Goal: Task Accomplishment & Management: Manage account settings

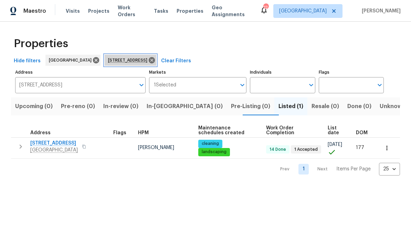
click at [156, 61] on icon at bounding box center [152, 60] width 8 height 8
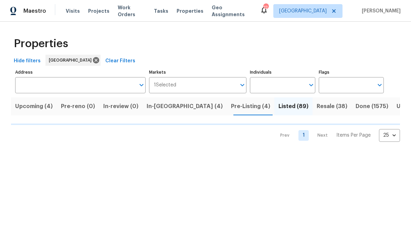
click at [79, 83] on input "Address" at bounding box center [75, 85] width 120 height 16
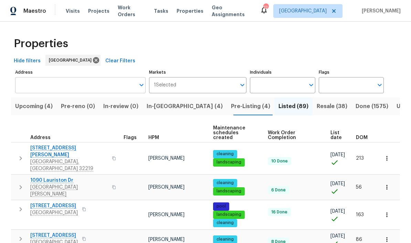
click at [68, 88] on input "Address" at bounding box center [75, 85] width 120 height 16
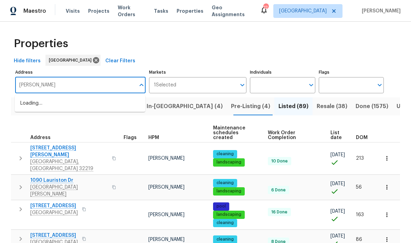
type input "van gundy\"
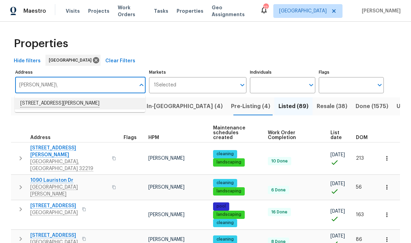
click at [80, 101] on li "2936 Van Gundy Rd Jacksonville FL 32208" at bounding box center [80, 104] width 130 height 12
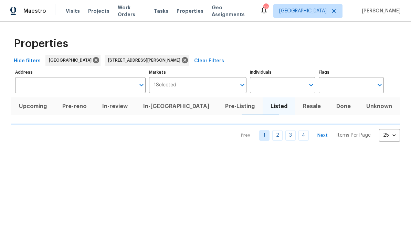
type input "2936 Van Gundy Rd Jacksonville FL 32208"
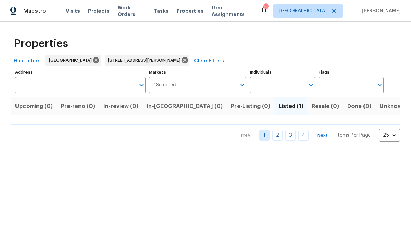
type input "2936 Van Gundy Rd Jacksonville FL 32208"
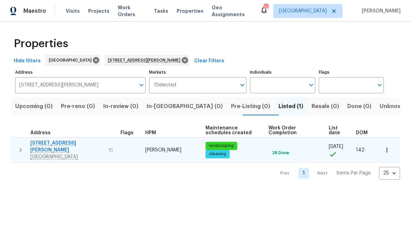
click at [62, 145] on span "2936 Van Gundy Rd" at bounding box center [67, 147] width 74 height 14
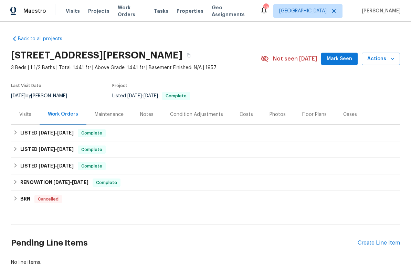
click at [29, 117] on div "Visits" at bounding box center [25, 114] width 12 height 7
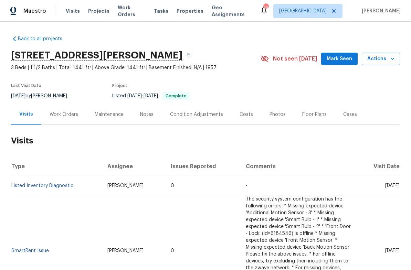
click at [56, 117] on div "Work Orders" at bounding box center [64, 114] width 29 height 7
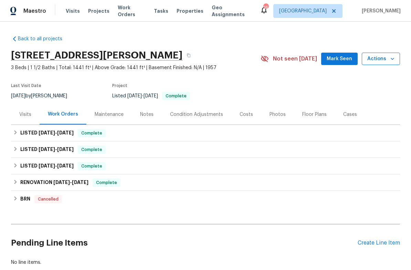
click at [382, 65] on button "Actions" at bounding box center [381, 59] width 38 height 13
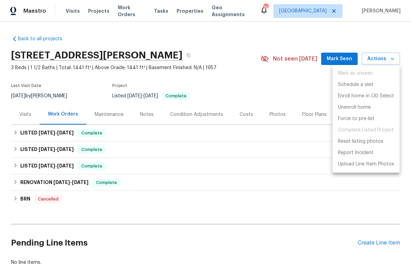
click at [296, 98] on div at bounding box center [205, 135] width 411 height 270
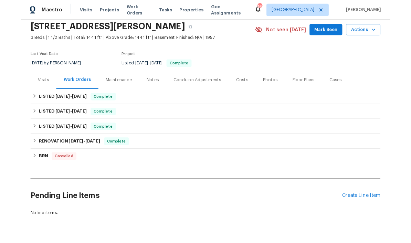
scroll to position [25, 0]
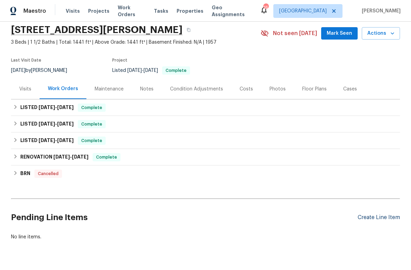
click at [378, 216] on div "Create Line Item" at bounding box center [379, 217] width 42 height 7
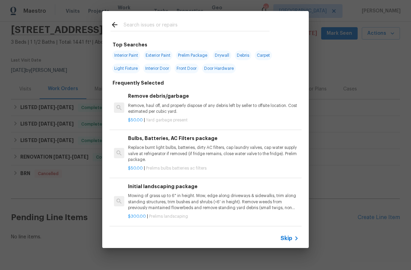
click at [215, 29] on input "text" at bounding box center [197, 26] width 146 height 10
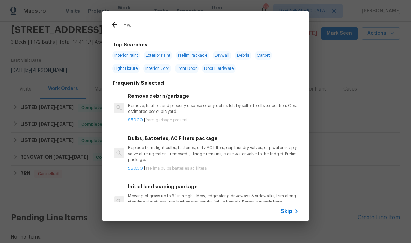
type input "Hvac"
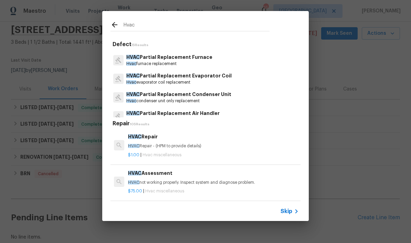
scroll to position [35, 0]
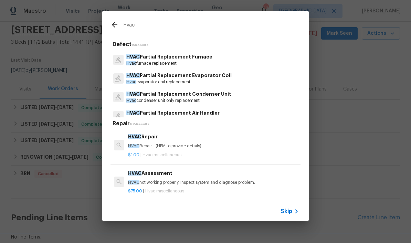
click at [195, 98] on p "Hvac condenser unit only replacement" at bounding box center [178, 101] width 105 height 6
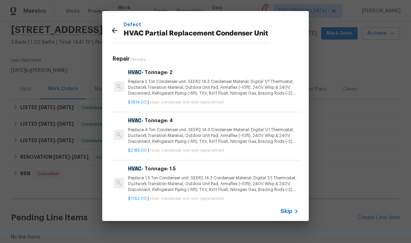
click at [216, 88] on p "Replace 2 Ton Condenser unit. SEER2 14.3 Condenser Material: Digital 1/1 Thermo…" at bounding box center [213, 88] width 171 height 18
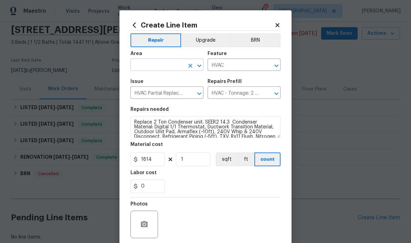
click at [166, 62] on input "text" at bounding box center [157, 65] width 54 height 11
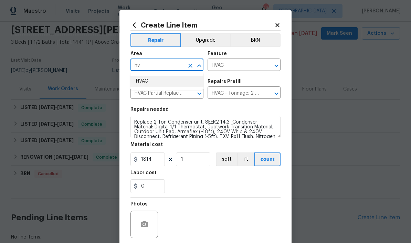
click at [154, 78] on li "HVAC" at bounding box center [166, 81] width 73 height 11
type input "HVAC"
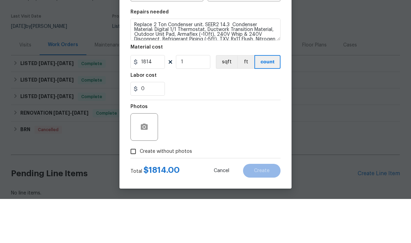
scroll to position [28, 0]
click at [176, 189] on label "Create without photos" at bounding box center [159, 195] width 65 height 13
click at [140, 189] on input "Create without photos" at bounding box center [133, 195] width 13 height 13
checkbox input "true"
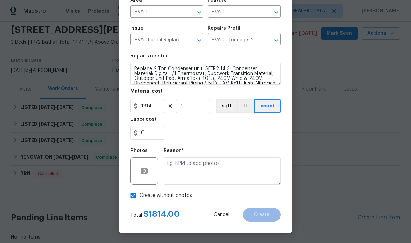
click at [205, 126] on div "0" at bounding box center [205, 133] width 150 height 14
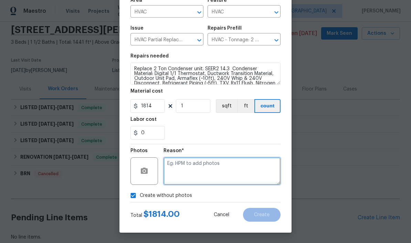
click at [193, 167] on textarea at bounding box center [221, 171] width 117 height 28
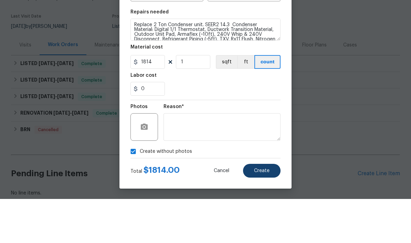
click at [270, 208] on button "Create" at bounding box center [262, 215] width 38 height 14
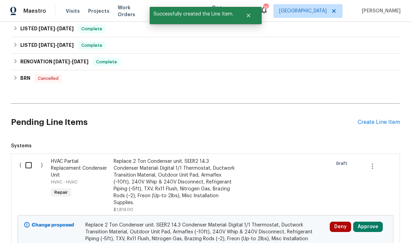
scroll to position [127, 0]
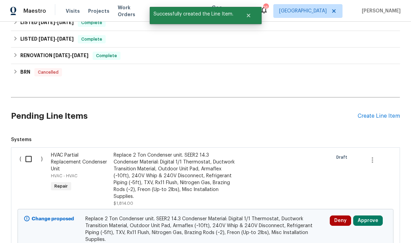
click at [368, 215] on button "Approve" at bounding box center [368, 220] width 30 height 10
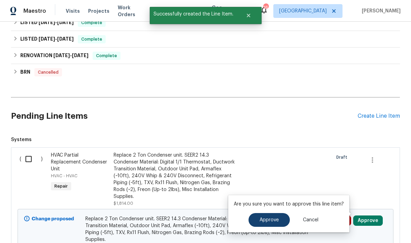
click at [277, 213] on button "Approve" at bounding box center [268, 220] width 41 height 14
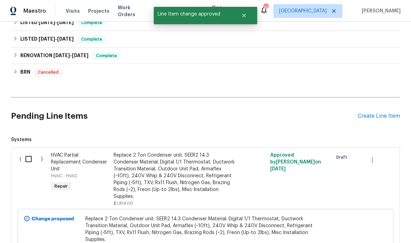
click at [23, 152] on input "checkbox" at bounding box center [31, 159] width 20 height 14
checkbox input "true"
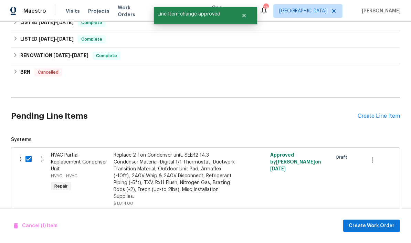
click at [376, 230] on button "Create Work Order" at bounding box center [371, 226] width 57 height 13
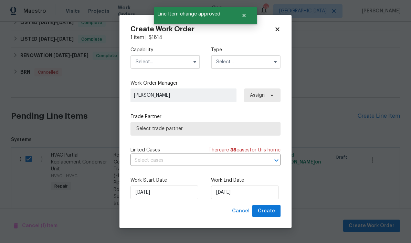
click at [167, 59] on input "text" at bounding box center [165, 62] width 70 height 14
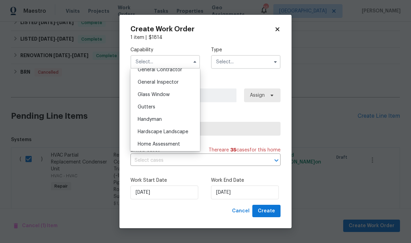
scroll to position [391, 0]
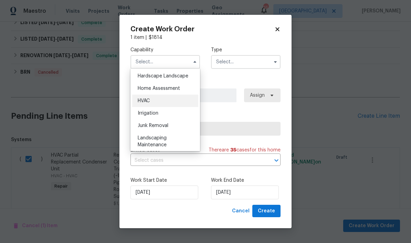
click at [171, 101] on div "HVAC" at bounding box center [165, 101] width 66 height 12
type input "HVAC"
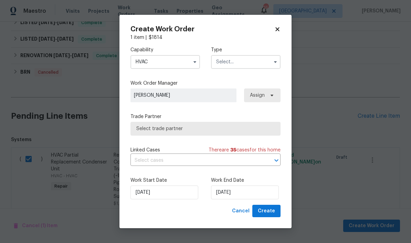
click at [241, 63] on input "text" at bounding box center [246, 62] width 70 height 14
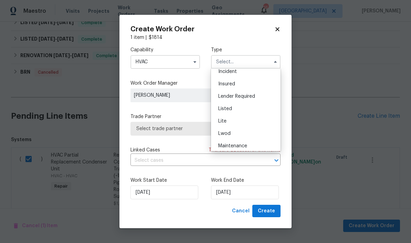
scroll to position [42, 0]
click at [247, 106] on div "Listed" at bounding box center [246, 108] width 66 height 12
type input "Listed"
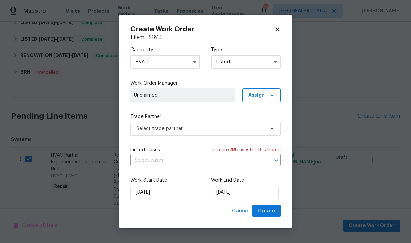
scroll to position [0, 0]
click at [266, 94] on span "Assign" at bounding box center [261, 95] width 38 height 14
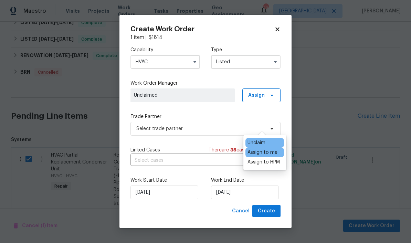
click at [271, 149] on div "Assign to me" at bounding box center [262, 152] width 30 height 7
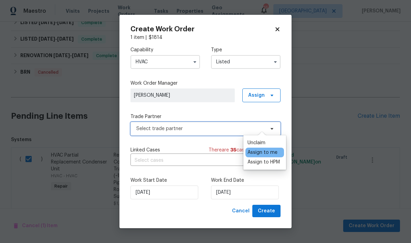
click at [210, 127] on span "Select trade partner" at bounding box center [200, 128] width 128 height 7
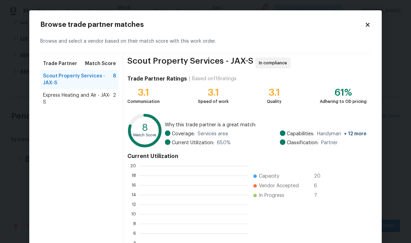
scroll to position [96, 108]
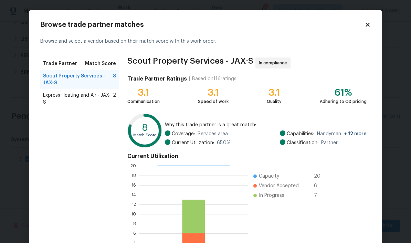
click at [91, 84] on span "Scout Property Services - JAX-S" at bounding box center [78, 80] width 70 height 14
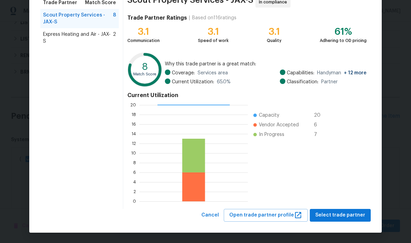
scroll to position [61, 0]
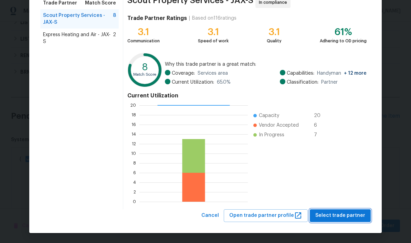
click at [349, 210] on button "Select trade partner" at bounding box center [340, 215] width 61 height 13
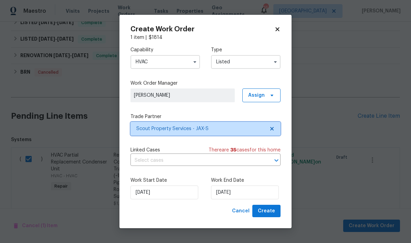
scroll to position [0, 0]
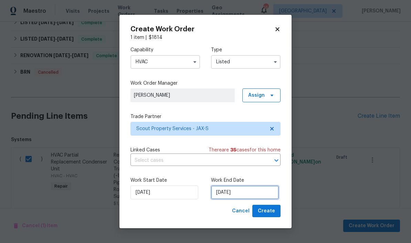
click at [250, 192] on input "[DATE]" at bounding box center [245, 193] width 68 height 14
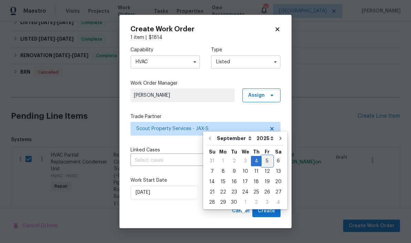
click at [262, 156] on div "5" at bounding box center [267, 161] width 11 height 10
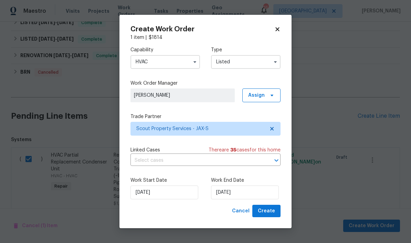
type input "9/5/2025"
click at [267, 199] on input "9/5/2025" at bounding box center [245, 193] width 68 height 14
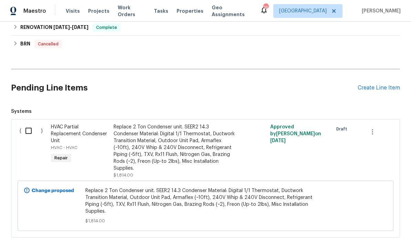
scroll to position [155, 0]
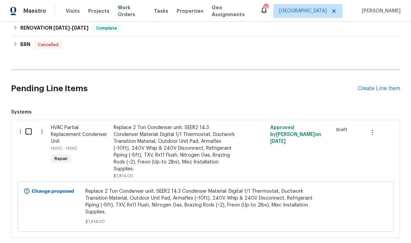
click at [29, 124] on input "checkbox" at bounding box center [31, 131] width 20 height 14
checkbox input "true"
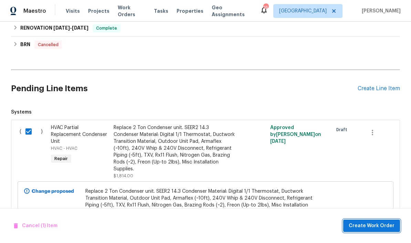
click at [376, 221] on button "Create Work Order" at bounding box center [371, 226] width 57 height 13
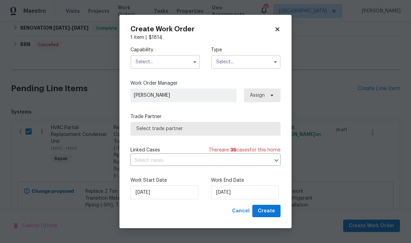
click at [173, 66] on input "text" at bounding box center [165, 62] width 70 height 14
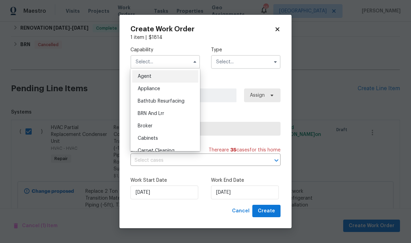
click at [168, 57] on input "text" at bounding box center [165, 62] width 70 height 14
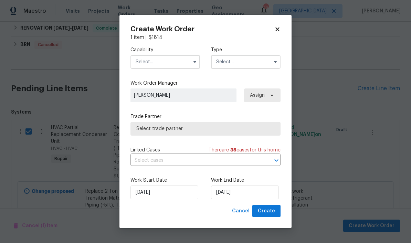
click at [161, 64] on input "text" at bounding box center [165, 62] width 70 height 14
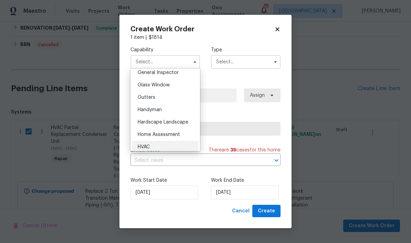
click at [172, 146] on div "HVAC" at bounding box center [165, 147] width 66 height 12
type input "HVAC"
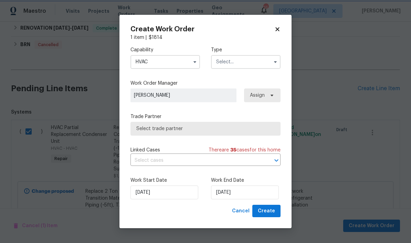
scroll to position [361, 0]
click at [256, 56] on input "text" at bounding box center [246, 62] width 70 height 14
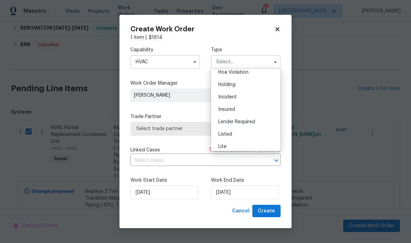
scroll to position [17, 0]
click at [246, 131] on div "Listed" at bounding box center [246, 134] width 66 height 12
type input "Listed"
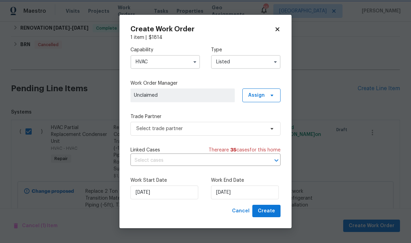
scroll to position [0, 0]
click at [262, 88] on span "Assign" at bounding box center [261, 95] width 38 height 14
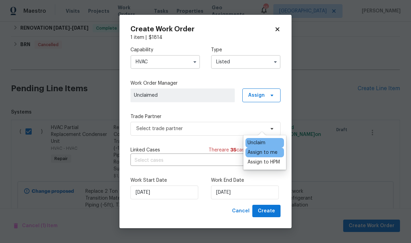
click at [275, 149] on div "Assign to me" at bounding box center [262, 152] width 30 height 7
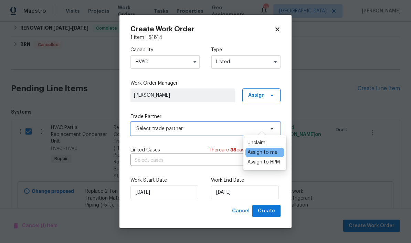
click at [207, 127] on span "Select trade partner" at bounding box center [200, 128] width 128 height 7
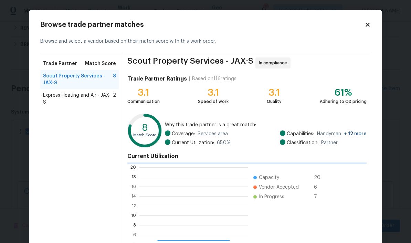
scroll to position [96, 108]
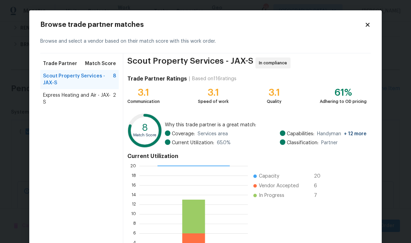
click at [86, 81] on span "Scout Property Services - JAX-S" at bounding box center [78, 80] width 70 height 14
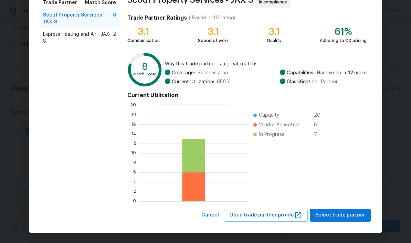
scroll to position [61, 0]
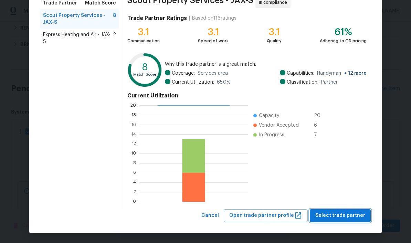
click at [351, 214] on span "Select trade partner" at bounding box center [340, 215] width 50 height 9
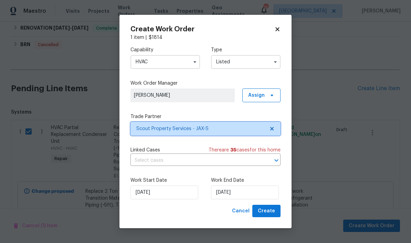
scroll to position [0, 0]
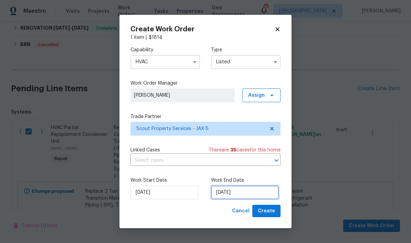
click at [248, 190] on input "[DATE]" at bounding box center [245, 193] width 68 height 14
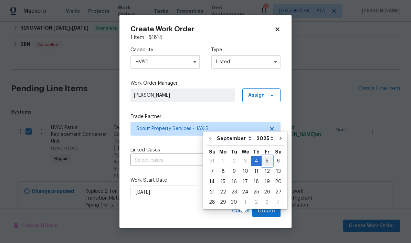
click at [263, 156] on div "5" at bounding box center [267, 161] width 11 height 10
type input "9/5/2025"
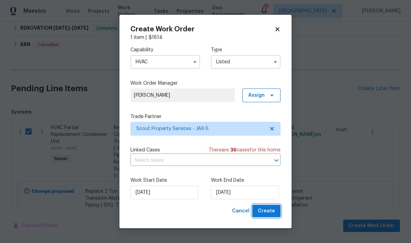
click at [274, 211] on span "Create" at bounding box center [266, 211] width 17 height 9
checkbox input "false"
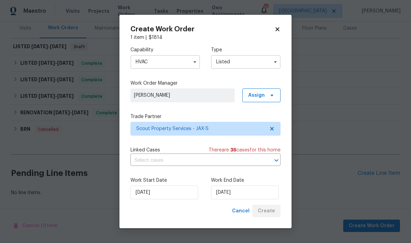
scroll to position [58, 0]
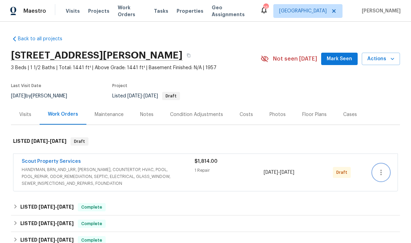
click at [385, 174] on icon "button" at bounding box center [381, 172] width 8 height 8
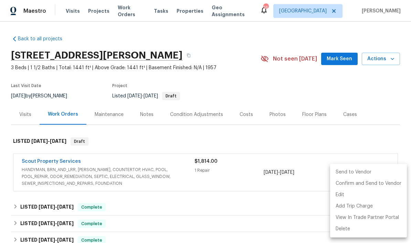
click at [373, 175] on li "Send to Vendor" at bounding box center [368, 172] width 77 height 11
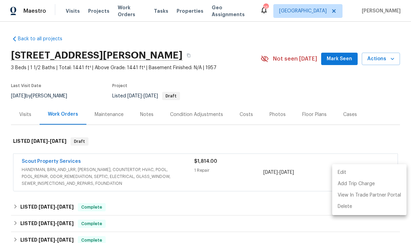
click at [187, 10] on div at bounding box center [205, 121] width 411 height 243
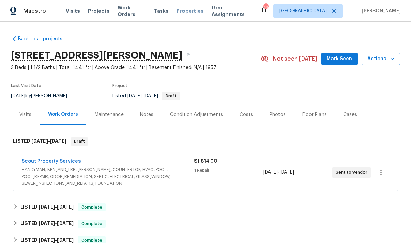
click at [187, 12] on span "Properties" at bounding box center [190, 11] width 27 height 7
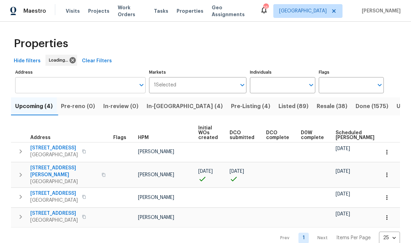
click at [67, 82] on input "Address" at bounding box center [75, 85] width 120 height 16
click at [77, 83] on input "Address" at bounding box center [75, 85] width 120 height 16
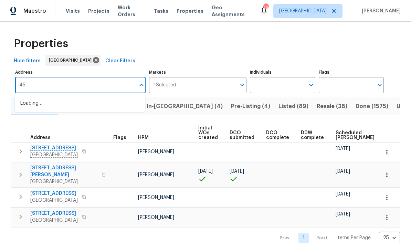
type input "4"
type input "2503"
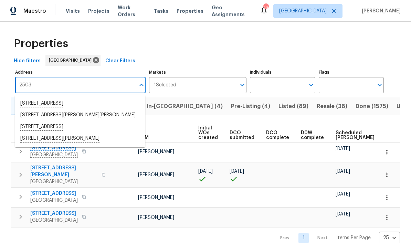
click at [115, 118] on li "2503 Gammon Dr Indianapolis IN 46234" at bounding box center [80, 115] width 130 height 12
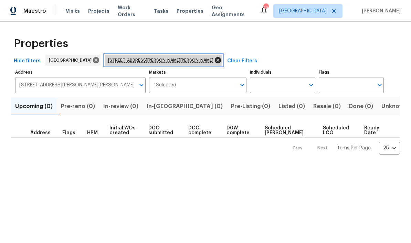
click at [215, 62] on icon at bounding box center [218, 60] width 6 height 6
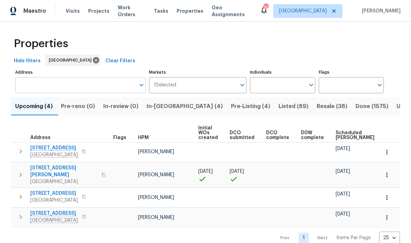
click at [99, 87] on input "Address" at bounding box center [75, 85] width 120 height 16
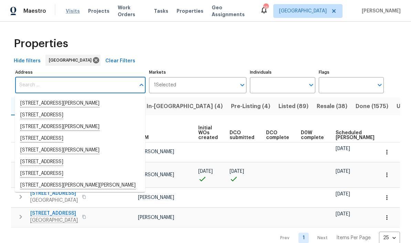
click at [68, 14] on span "Visits" at bounding box center [73, 11] width 14 height 7
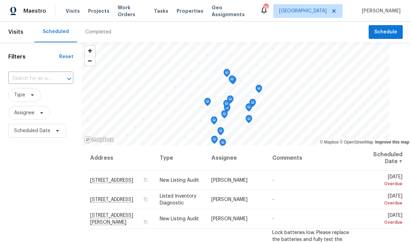
click at [101, 35] on div "Completed" at bounding box center [98, 32] width 26 height 7
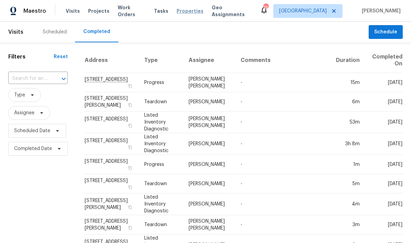
click at [185, 10] on span "Properties" at bounding box center [190, 11] width 27 height 7
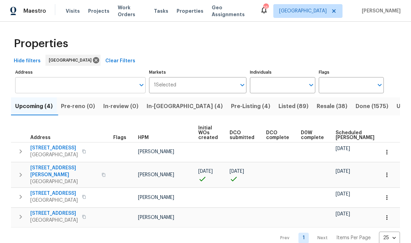
click at [63, 82] on input "Address" at bounding box center [75, 85] width 120 height 16
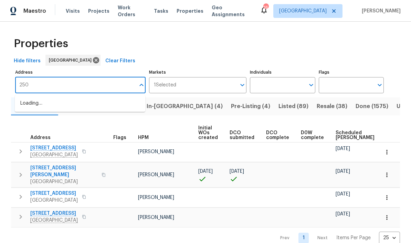
type input "2506"
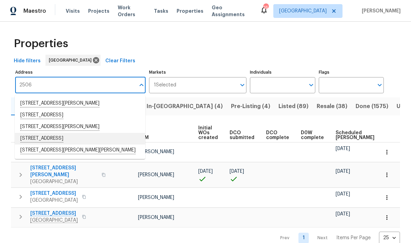
click at [87, 139] on li "2506 Shelby Creek Rd W Jacksonville FL 32221" at bounding box center [80, 139] width 130 height 12
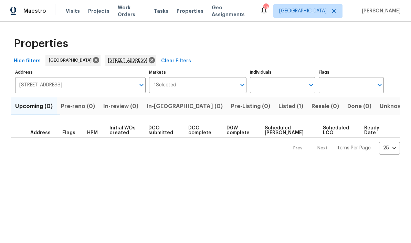
click at [278, 105] on span "Listed (1)" at bounding box center [290, 107] width 25 height 10
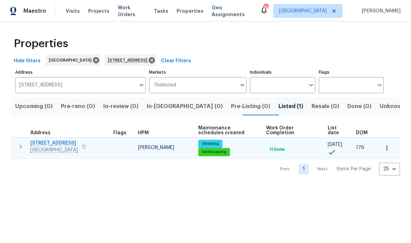
click at [72, 143] on span "[STREET_ADDRESS]" at bounding box center [53, 143] width 47 height 7
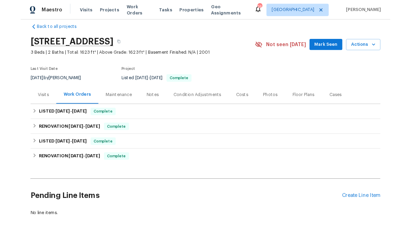
scroll to position [9, 0]
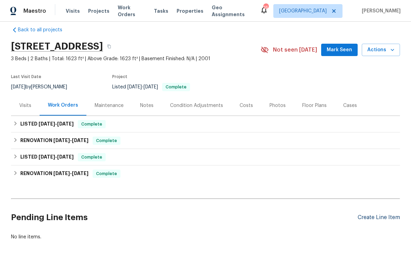
click at [378, 217] on div "Create Line Item" at bounding box center [379, 217] width 42 height 7
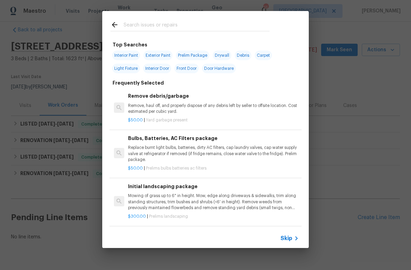
click at [261, 27] on input "text" at bounding box center [197, 26] width 146 height 10
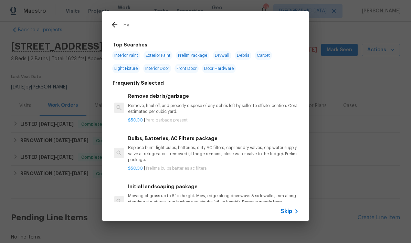
type input "Hva"
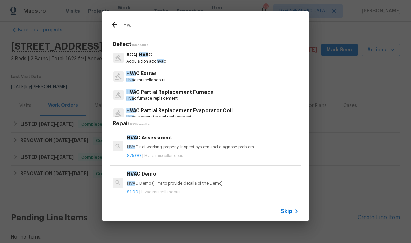
scroll to position [35, 1]
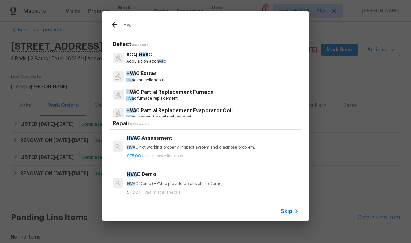
click at [208, 148] on p "HVA C not working properly. Inspect system and diagnose problem." at bounding box center [212, 148] width 171 height 6
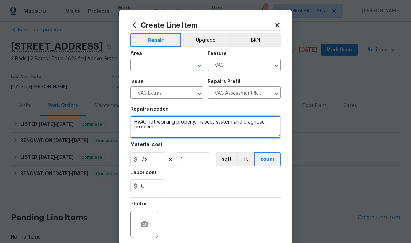
click at [179, 133] on textarea "HVAC not working properly. Inspect system and diagnose problem." at bounding box center [205, 127] width 150 height 22
type textarea "HVAC not working properly. Inspect system and diagnose problem. Unit not cooling"
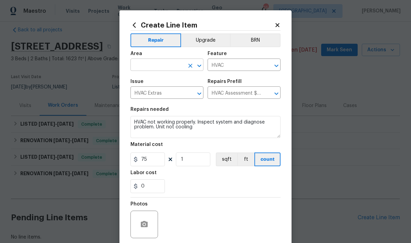
click at [170, 64] on input "text" at bounding box center [157, 65] width 54 height 11
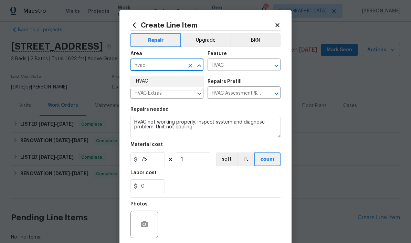
click at [158, 76] on li "HVAC" at bounding box center [166, 81] width 73 height 11
type input "HVAC"
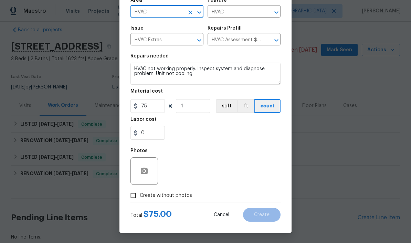
scroll to position [55, 0]
click at [180, 194] on span "Create without photos" at bounding box center [166, 195] width 52 height 7
click at [140, 194] on input "Create without photos" at bounding box center [133, 195] width 13 height 13
checkbox input "true"
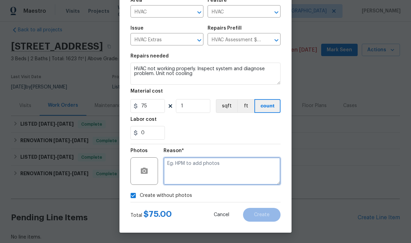
click at [234, 171] on textarea at bounding box center [221, 171] width 117 height 28
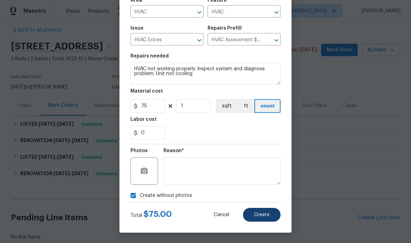
click at [271, 215] on button "Create" at bounding box center [262, 215] width 38 height 14
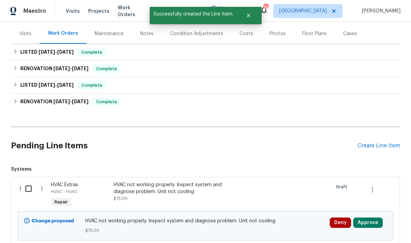
scroll to position [98, 0]
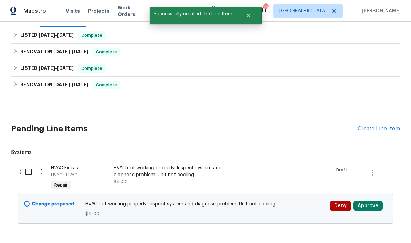
click at [372, 207] on button "Approve" at bounding box center [368, 206] width 30 height 10
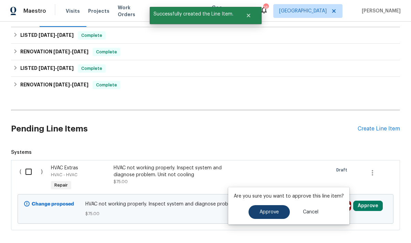
click at [275, 214] on span "Approve" at bounding box center [269, 212] width 19 height 5
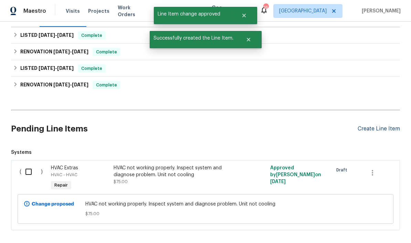
click at [380, 128] on div "Create Line Item" at bounding box center [379, 129] width 42 height 7
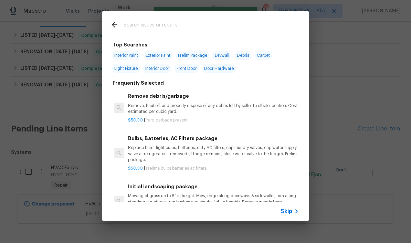
click at [202, 28] on input "text" at bounding box center [197, 26] width 146 height 10
type input "Irru"
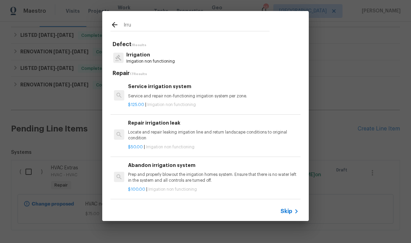
scroll to position [0, 0]
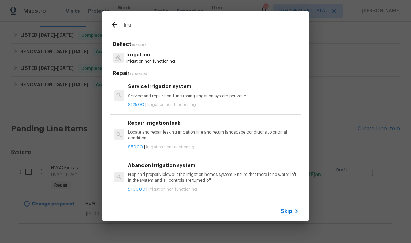
click at [190, 97] on p "Service and repair non-functioning irrigation system per zone." at bounding box center [213, 96] width 171 height 6
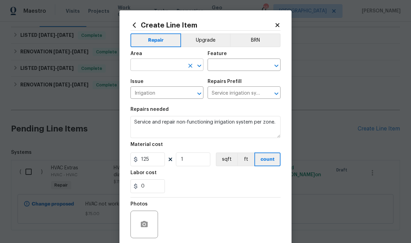
click at [171, 62] on input "text" at bounding box center [157, 65] width 54 height 11
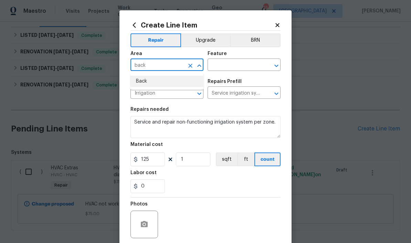
click at [156, 86] on li "Back" at bounding box center [166, 81] width 73 height 11
type input "Back"
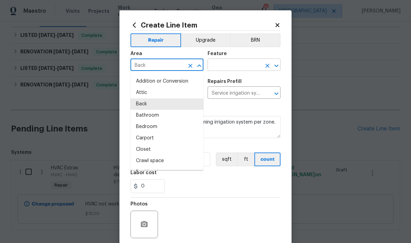
click at [229, 69] on input "text" at bounding box center [235, 65] width 54 height 11
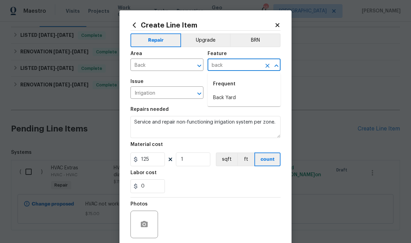
click at [233, 99] on li "Back Yard" at bounding box center [244, 97] width 73 height 11
type input "Back Yard"
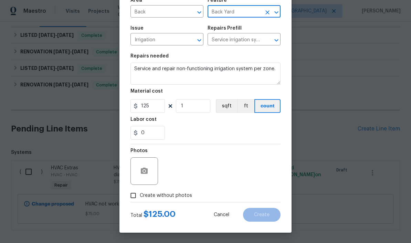
scroll to position [55, 0]
click at [181, 191] on label "Create without photos" at bounding box center [159, 195] width 65 height 13
click at [140, 191] on input "Create without photos" at bounding box center [133, 195] width 13 height 13
checkbox input "true"
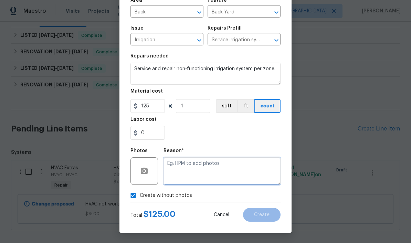
click at [212, 167] on textarea at bounding box center [221, 171] width 117 height 28
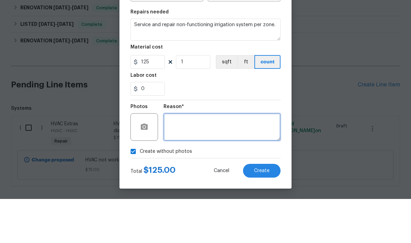
scroll to position [28, 0]
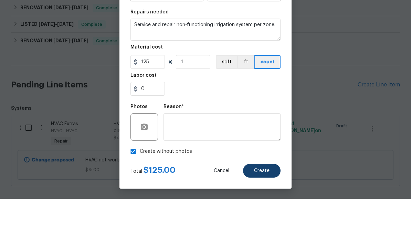
click at [264, 212] on span "Create" at bounding box center [261, 214] width 15 height 5
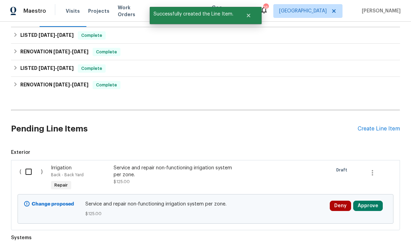
click at [368, 201] on button "Approve" at bounding box center [368, 206] width 30 height 10
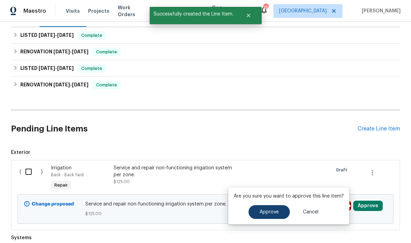
click at [277, 210] on span "Approve" at bounding box center [269, 212] width 19 height 5
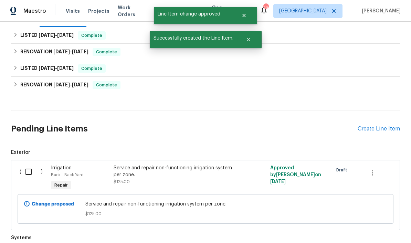
click at [27, 165] on input "checkbox" at bounding box center [31, 172] width 20 height 14
checkbox input "true"
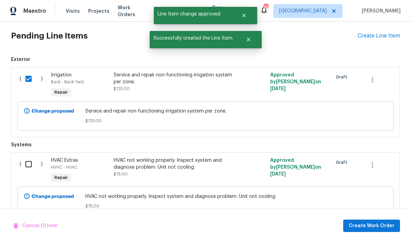
scroll to position [189, 0]
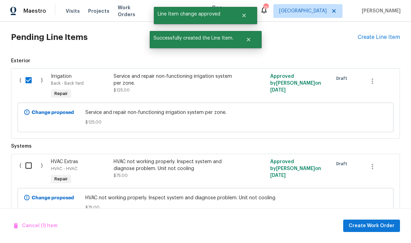
click at [24, 158] on input "checkbox" at bounding box center [31, 165] width 20 height 14
checkbox input "true"
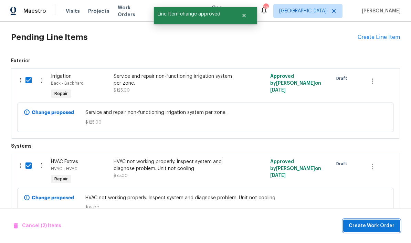
click at [378, 228] on span "Create Work Order" at bounding box center [372, 226] width 46 height 9
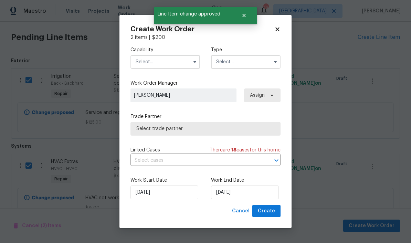
click at [173, 59] on input "text" at bounding box center [165, 62] width 70 height 14
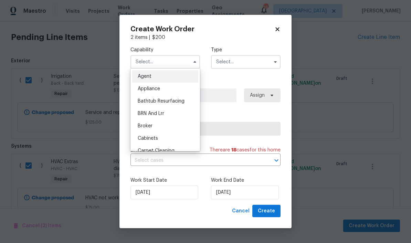
click at [166, 60] on input "text" at bounding box center [165, 62] width 70 height 14
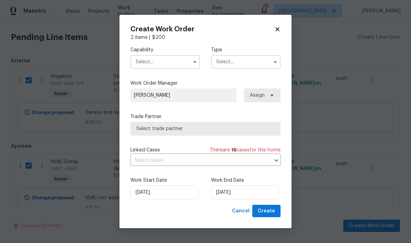
click at [162, 66] on input "text" at bounding box center [165, 62] width 70 height 14
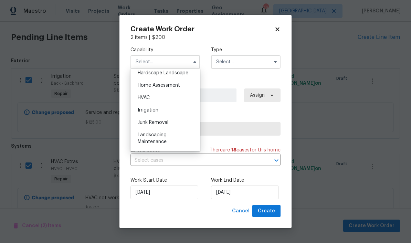
scroll to position [395, 0]
click at [164, 97] on div "HVAC" at bounding box center [165, 97] width 66 height 12
type input "HVAC"
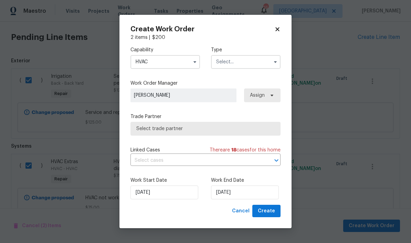
click at [246, 62] on input "text" at bounding box center [246, 62] width 70 height 14
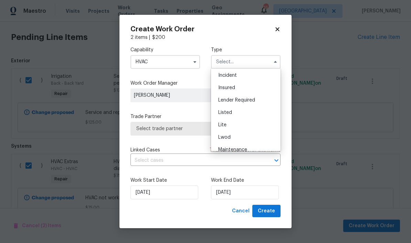
scroll to position [42, 0]
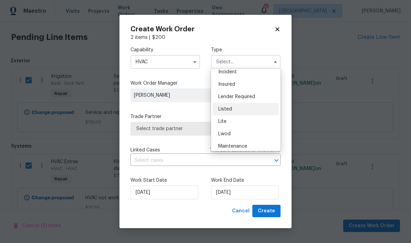
click at [251, 110] on div "Listed" at bounding box center [246, 109] width 66 height 12
type input "Listed"
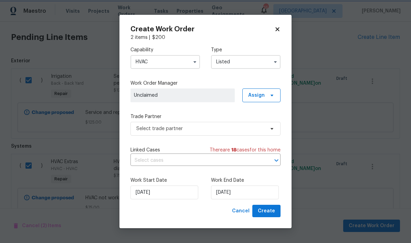
scroll to position [0, 0]
click at [273, 96] on icon at bounding box center [272, 96] width 6 height 6
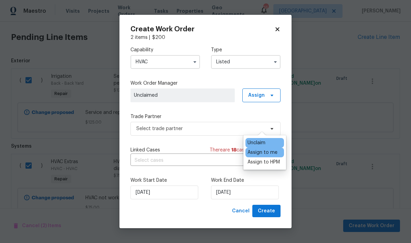
click at [273, 149] on div "Assign to me" at bounding box center [262, 152] width 30 height 7
click at [250, 190] on input "[DATE]" at bounding box center [245, 193] width 68 height 14
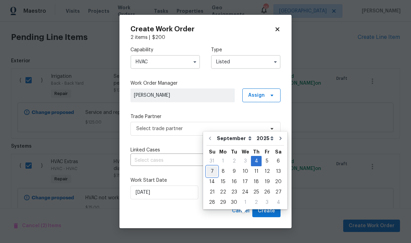
click at [212, 167] on div "7" at bounding box center [212, 172] width 11 height 10
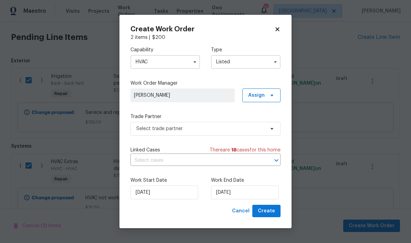
type input "[DATE]"
click at [197, 130] on span "Select trade partner" at bounding box center [200, 128] width 128 height 7
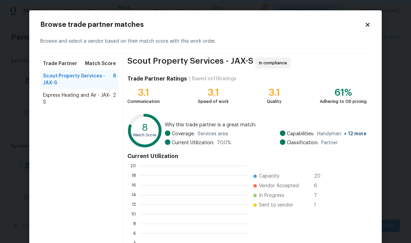
scroll to position [1, 1]
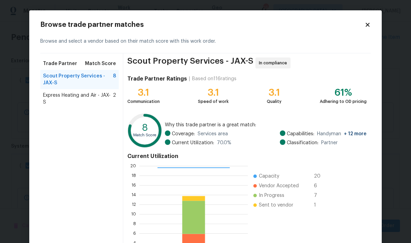
click at [74, 75] on span "Scout Property Services - JAX-S" at bounding box center [78, 80] width 70 height 14
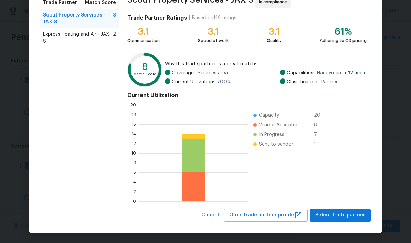
scroll to position [61, 0]
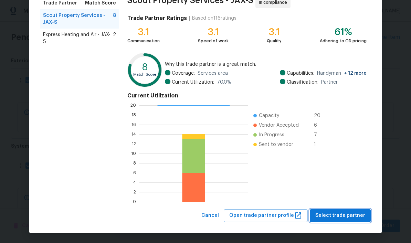
click at [348, 215] on span "Select trade partner" at bounding box center [340, 215] width 50 height 9
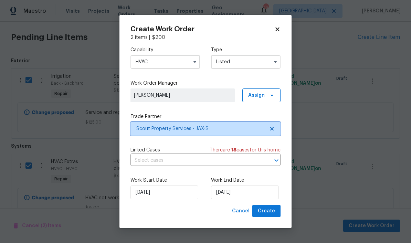
scroll to position [0, 0]
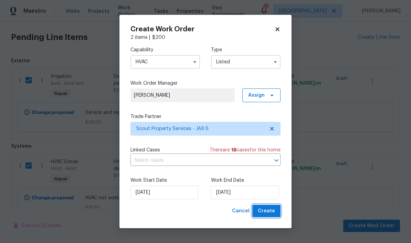
click at [273, 212] on span "Create" at bounding box center [266, 211] width 17 height 9
checkbox input "false"
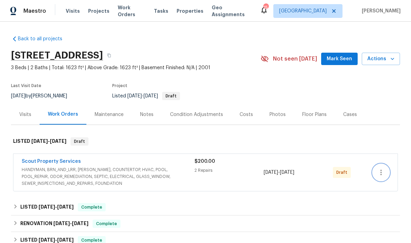
click at [384, 171] on icon "button" at bounding box center [381, 172] width 8 height 8
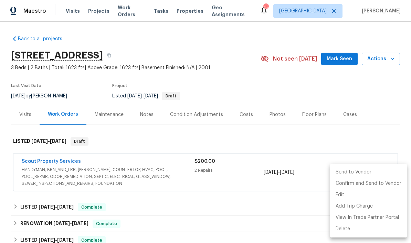
click at [371, 172] on li "Send to Vendor" at bounding box center [368, 172] width 77 height 11
